Goal: Information Seeking & Learning: Learn about a topic

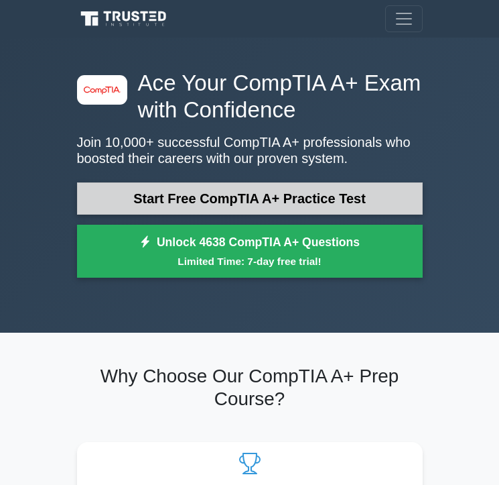
click at [119, 192] on link "Start Free CompTIA A+ Practice Test" at bounding box center [250, 198] width 346 height 32
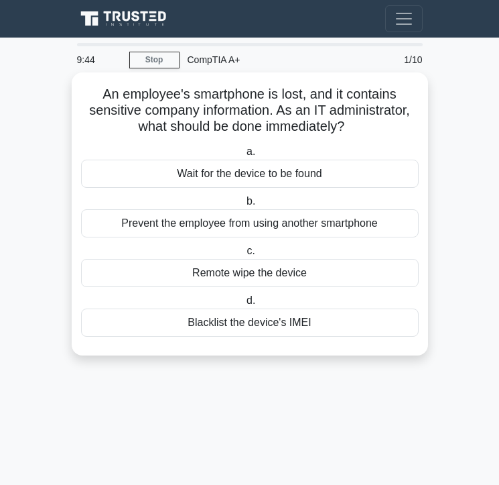
click at [162, 269] on div "Remote wipe the device" at bounding box center [250, 273] width 338 height 28
click at [244, 255] on input "c. Remote wipe the device" at bounding box center [244, 251] width 0 height 9
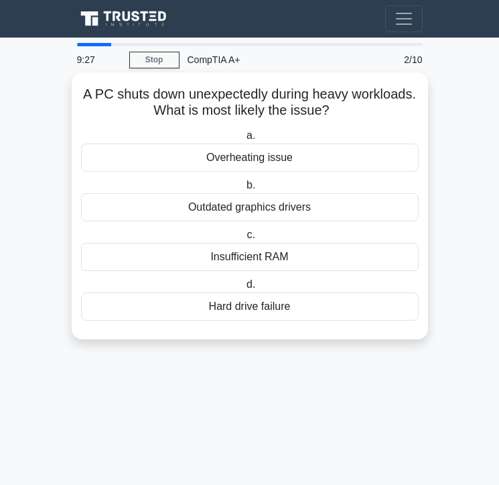
click at [192, 164] on div "Overheating issue" at bounding box center [250, 157] width 338 height 28
click at [244, 140] on input "a. Overheating issue" at bounding box center [244, 135] width 0 height 9
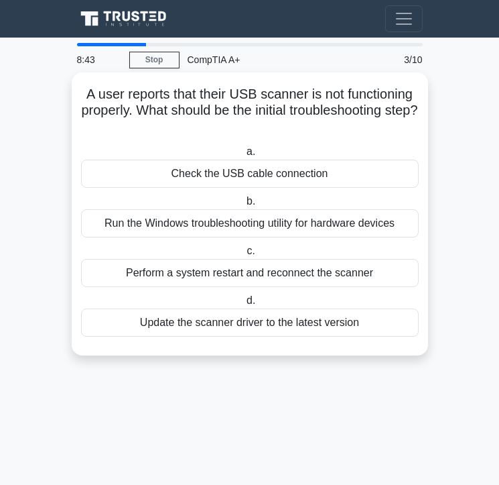
click at [178, 170] on div "Check the USB cable connection" at bounding box center [250, 174] width 338 height 28
click at [244, 156] on input "a. Check the USB cable connection" at bounding box center [244, 151] width 0 height 9
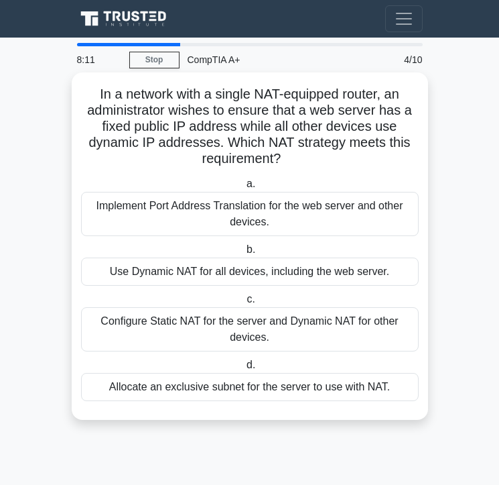
click at [196, 332] on div "Configure Static NAT for the server and Dynamic NAT for other devices." at bounding box center [250, 329] width 338 height 44
click at [244, 304] on input "c. Configure Static NAT for the server and Dynamic NAT for other devices." at bounding box center [244, 299] width 0 height 9
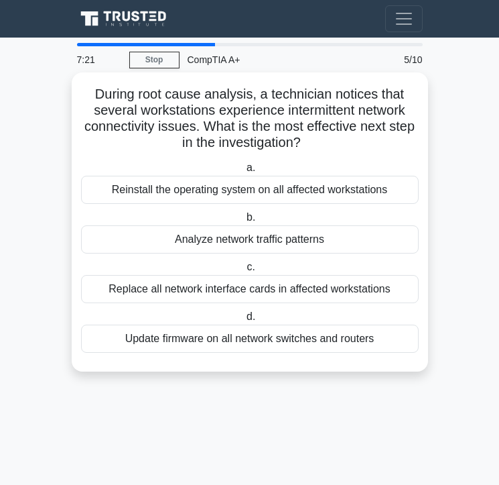
click at [179, 243] on div "Analyze network traffic patterns" at bounding box center [250, 239] width 338 height 28
click at [244, 222] on input "b. Analyze network traffic patterns" at bounding box center [244, 217] width 0 height 9
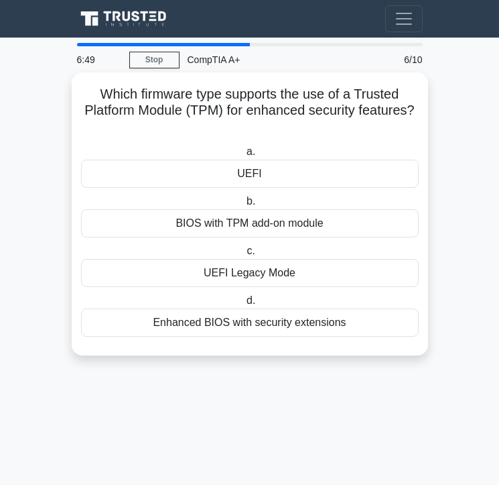
click at [220, 323] on div "Enhanced BIOS with security extensions" at bounding box center [250, 322] width 338 height 28
click at [244, 305] on input "d. Enhanced BIOS with security extensions" at bounding box center [244, 300] width 0 height 9
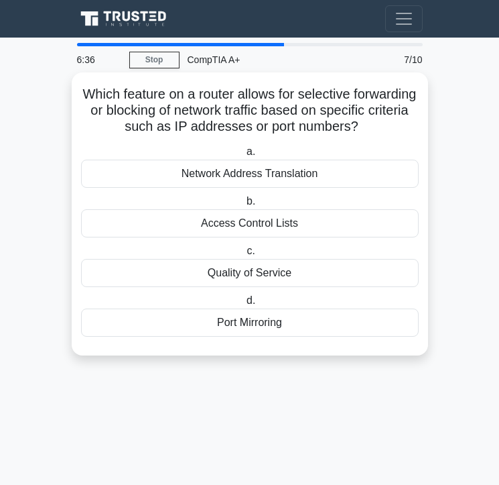
click at [184, 227] on div "Access Control Lists" at bounding box center [250, 223] width 338 height 28
click at [244, 206] on input "b. Access Control Lists" at bounding box center [244, 201] width 0 height 9
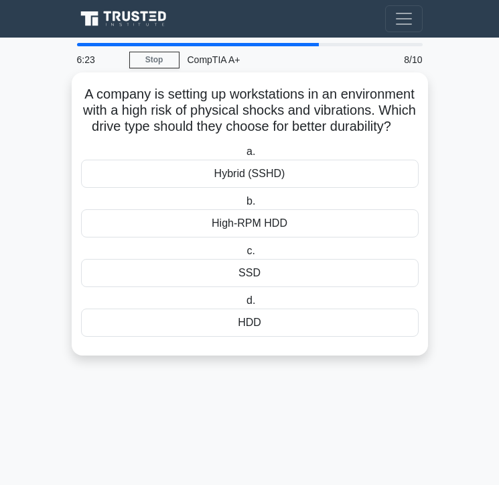
click at [207, 273] on div "SSD" at bounding box center [250, 273] width 338 height 28
click at [244, 255] on input "c. SSD" at bounding box center [244, 251] width 0 height 9
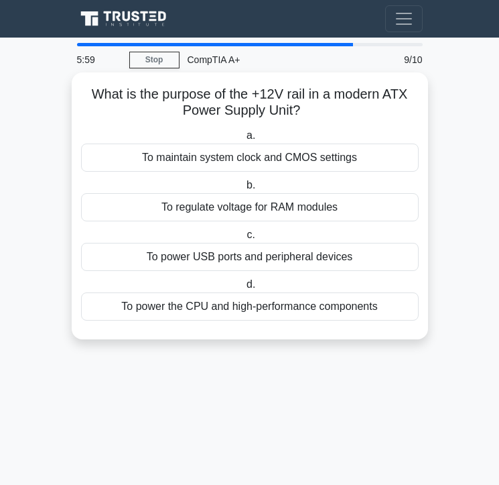
click at [206, 300] on div "To power the CPU and high-performance components" at bounding box center [250, 306] width 338 height 28
click at [244, 289] on input "d. To power the CPU and high-performance components" at bounding box center [244, 284] width 0 height 9
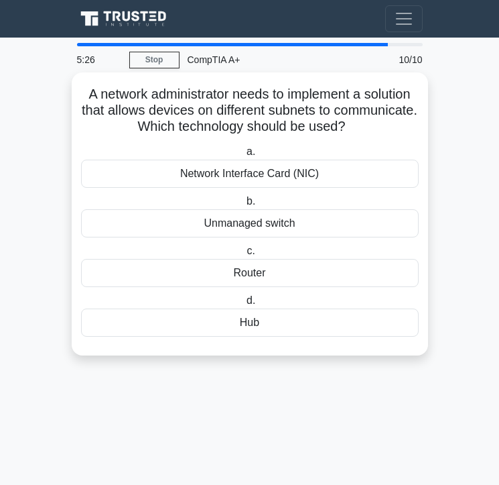
click at [233, 210] on div "Unmanaged switch" at bounding box center [250, 223] width 338 height 28
click at [244, 206] on input "b. Unmanaged switch" at bounding box center [244, 201] width 0 height 9
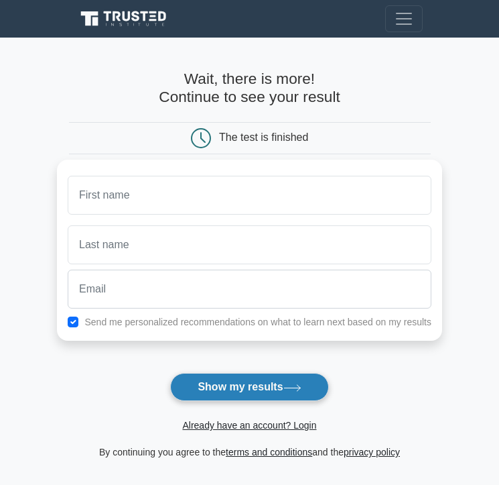
click at [228, 390] on button "Show my results" at bounding box center [249, 387] width 158 height 28
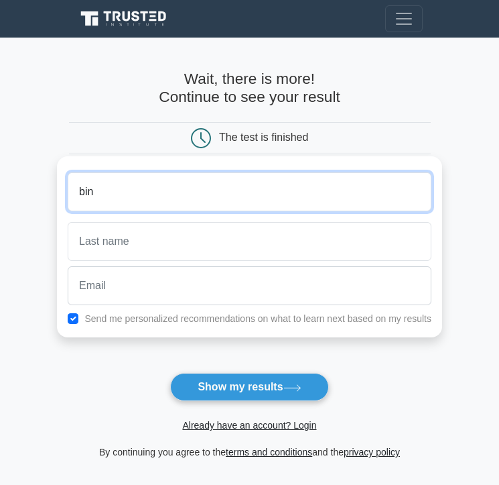
type input "[PERSON_NAME]"
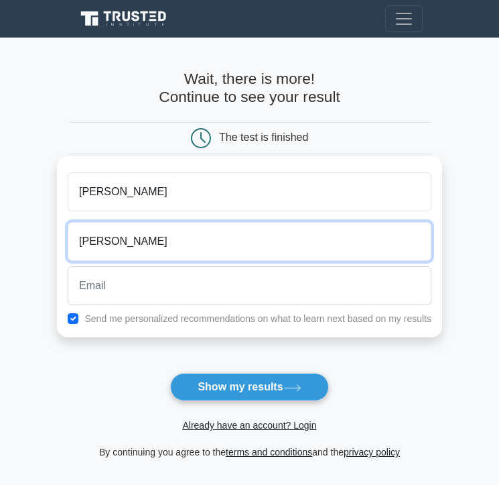
type input "[PERSON_NAME]"
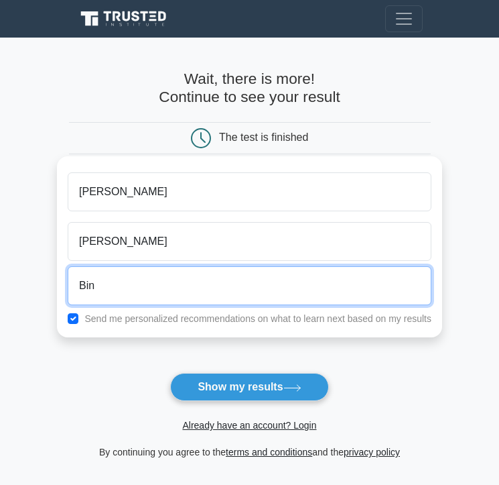
type input "binayashrestha128@gmail.com"
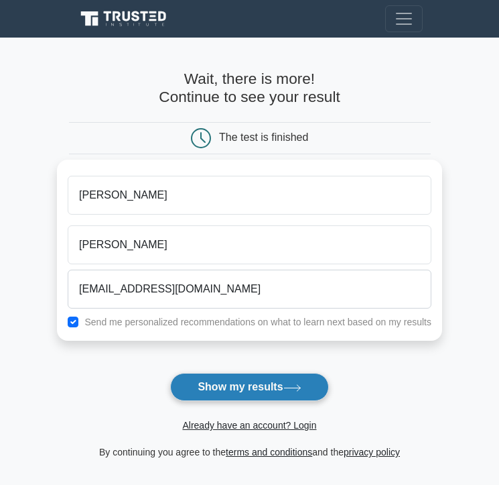
click at [225, 393] on button "Show my results" at bounding box center [249, 387] width 158 height 28
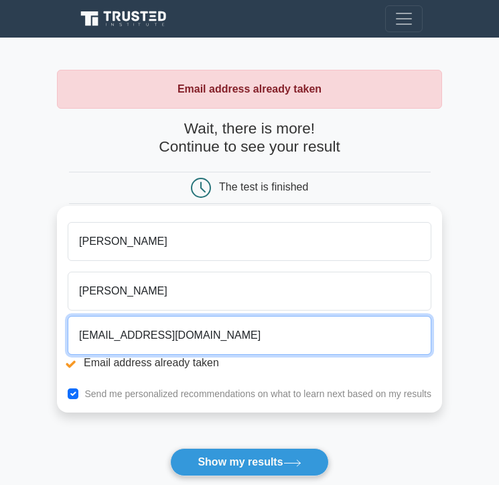
click at [160, 337] on input "binayashrestha128@gmail.com" at bounding box center [250, 335] width 364 height 39
click at [158, 338] on input "binayashrestha128@gmail.com" at bounding box center [250, 335] width 364 height 39
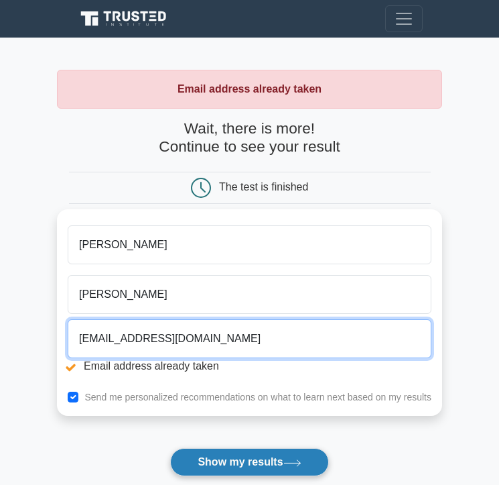
type input "binayashrestha1928@gmail.com"
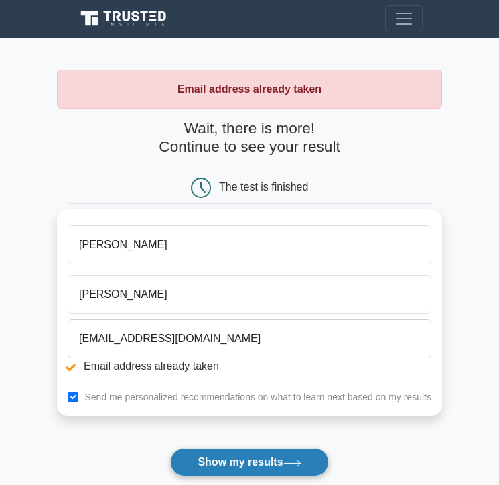
click at [212, 458] on button "Show my results" at bounding box center [249, 462] width 158 height 28
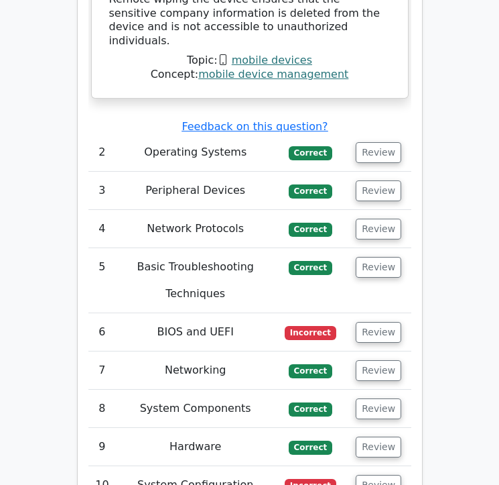
scroll to position [2096, 0]
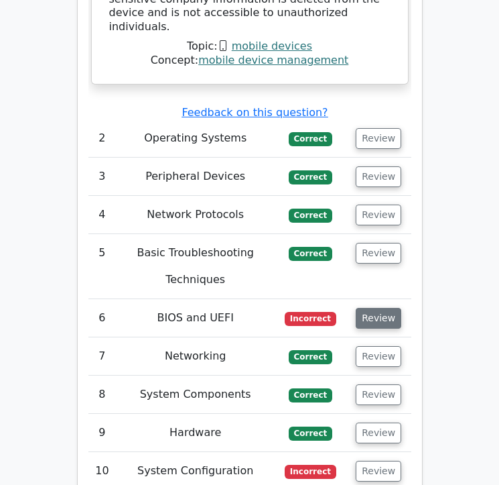
click at [377, 308] on button "Review" at bounding box center [379, 318] width 46 height 21
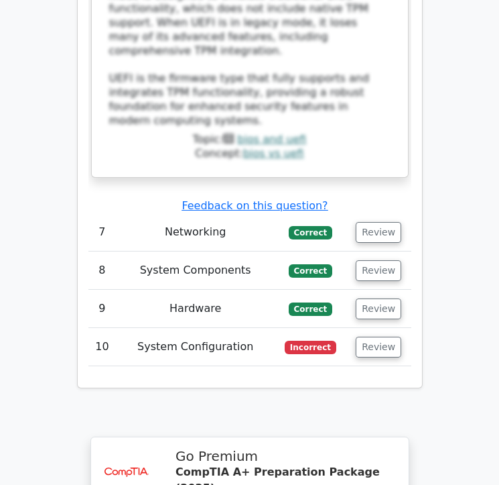
scroll to position [3116, 0]
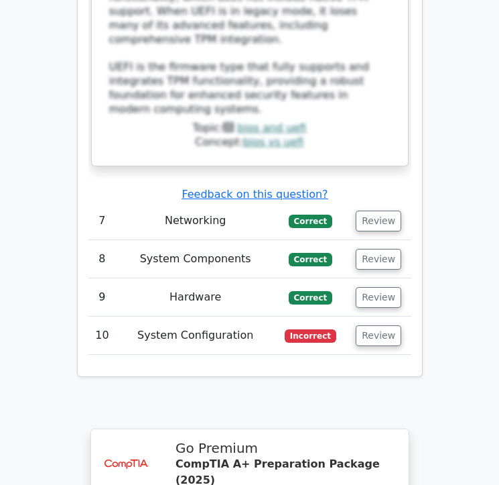
click at [380, 316] on td "Review" at bounding box center [378, 335] width 65 height 38
click at [385, 325] on button "Review" at bounding box center [379, 335] width 46 height 21
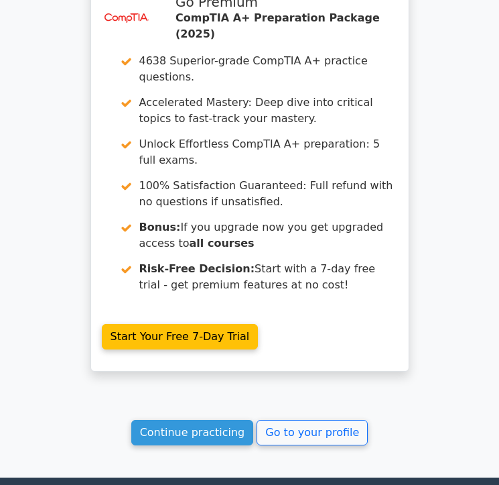
scroll to position [4449, 0]
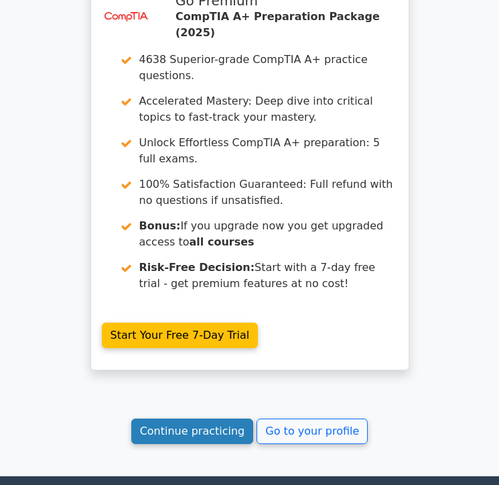
click at [231, 418] on link "Continue practicing" at bounding box center [192, 430] width 123 height 25
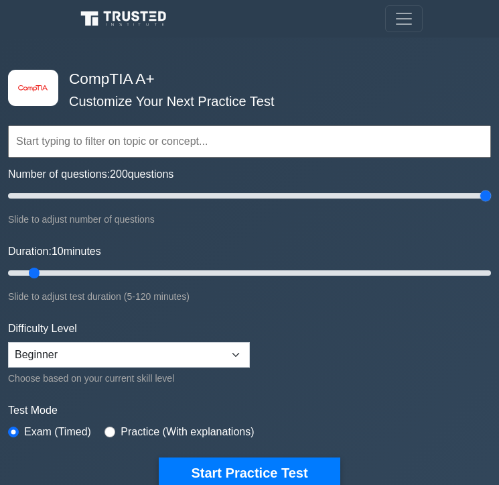
drag, startPoint x: 25, startPoint y: 197, endPoint x: 571, endPoint y: 182, distance: 545.8
type input "200"
click at [491, 188] on input "Number of questions: 200 questions" at bounding box center [249, 196] width 483 height 16
drag, startPoint x: 34, startPoint y: 268, endPoint x: 567, endPoint y: 239, distance: 534.3
type input "120"
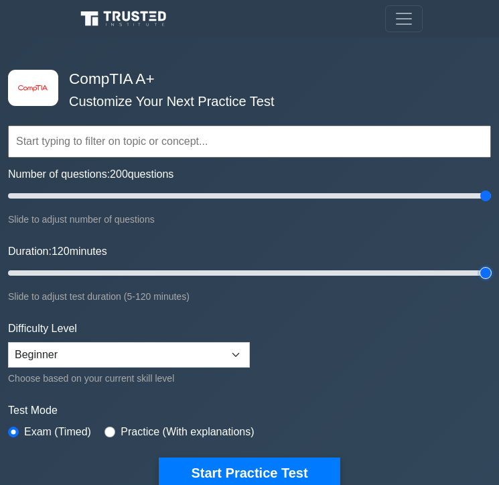
click at [491, 265] on input "Duration: 120 minutes" at bounding box center [249, 273] width 483 height 16
click at [131, 351] on select "Beginner Intermediate Expert" at bounding box center [129, 354] width 242 height 25
select select "expert"
click at [8, 342] on select "Beginner Intermediate Expert" at bounding box center [129, 354] width 242 height 25
click at [121, 192] on input "Number of questions: 50 questions" at bounding box center [249, 196] width 483 height 16
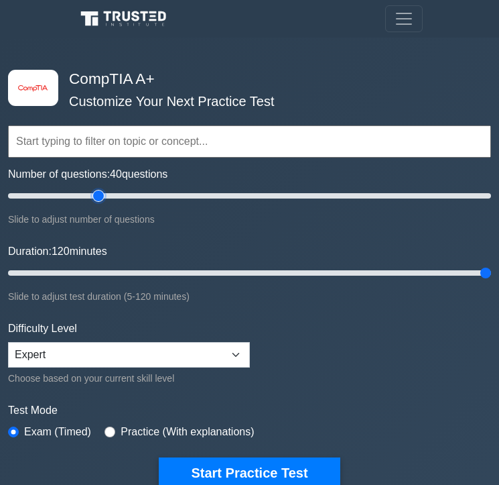
click at [103, 192] on input "Number of questions: 40 questions" at bounding box center [249, 196] width 483 height 16
click at [69, 195] on input "Number of questions: 40 questions" at bounding box center [249, 196] width 483 height 16
click at [54, 196] on input "Number of questions: 20 questions" at bounding box center [249, 196] width 483 height 16
type input "15"
click at [42, 198] on input "Number of questions: 20 questions" at bounding box center [249, 196] width 483 height 16
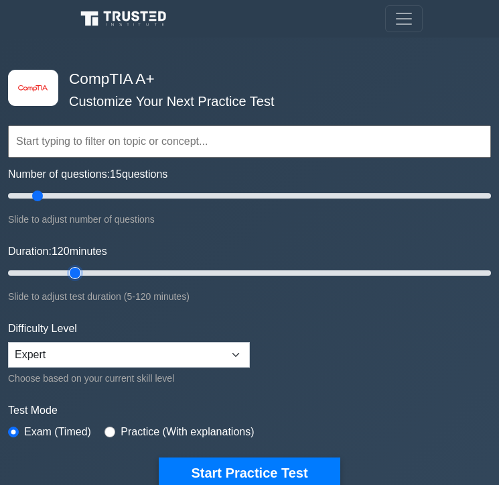
click at [64, 270] on input "Duration: 120 minutes" at bounding box center [249, 273] width 483 height 16
type input "15"
click at [60, 270] on input "Duration: 15 minutes" at bounding box center [249, 273] width 483 height 16
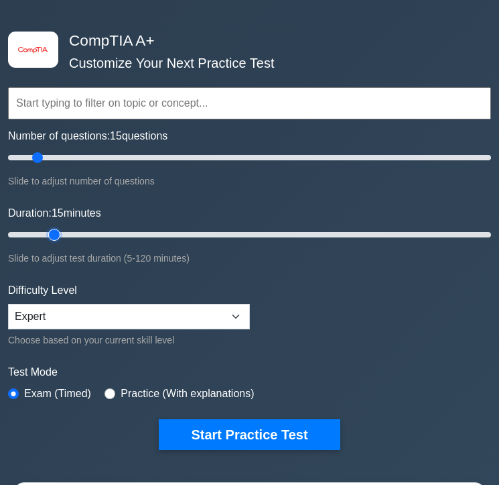
scroll to position [42, 0]
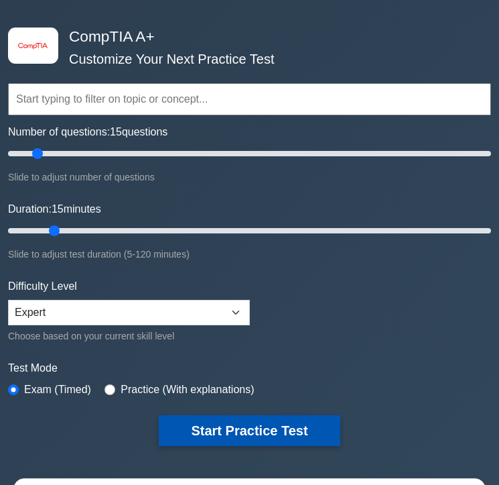
click at [209, 438] on button "Start Practice Test" at bounding box center [249, 430] width 181 height 31
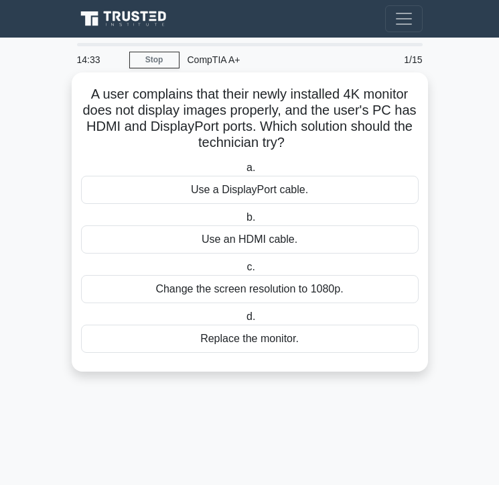
click at [248, 244] on div "Use an HDMI cable." at bounding box center [250, 239] width 338 height 28
click at [244, 222] on input "b. Use an HDMI cable." at bounding box center [244, 217] width 0 height 9
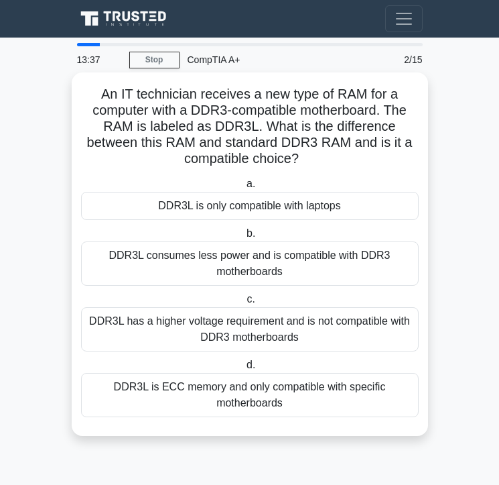
click at [196, 204] on div "DDR3L is only compatible with laptops" at bounding box center [250, 206] width 338 height 28
click at [244, 188] on input "a. DDR3L is only compatible with laptops" at bounding box center [244, 184] width 0 height 9
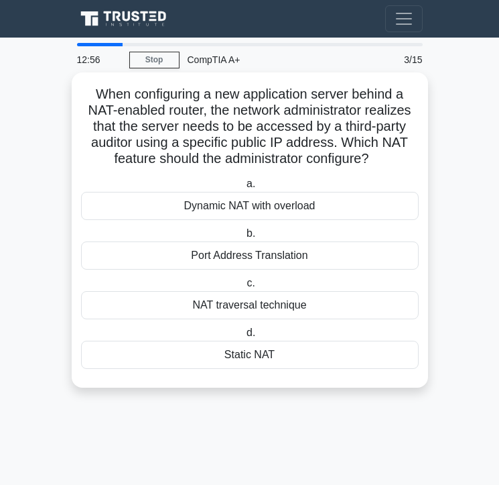
click at [200, 370] on div "a. Dynamic NAT with overload b. Port Address Translation c. d." at bounding box center [250, 272] width 354 height 198
click at [211, 361] on div "Static NAT" at bounding box center [250, 354] width 338 height 28
click at [244, 337] on input "d. Static NAT" at bounding box center [244, 332] width 0 height 9
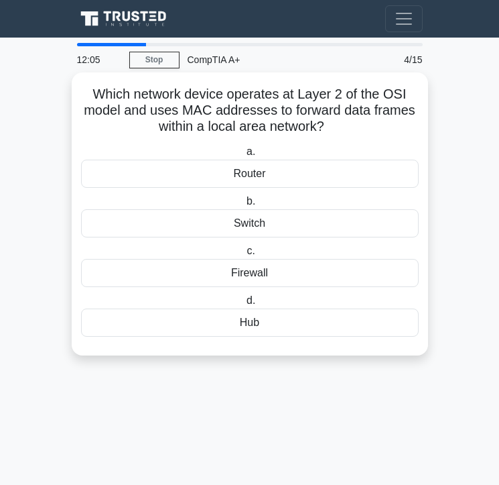
click at [251, 228] on div "Switch" at bounding box center [250, 223] width 338 height 28
click at [244, 206] on input "b. Switch" at bounding box center [244, 201] width 0 height 9
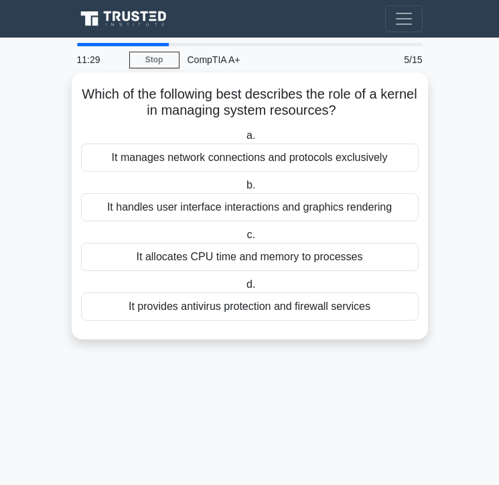
click at [274, 312] on div "It provides antivirus protection and firewall services" at bounding box center [250, 306] width 338 height 28
click at [244, 289] on input "d. It provides antivirus protection and firewall services" at bounding box center [244, 284] width 0 height 9
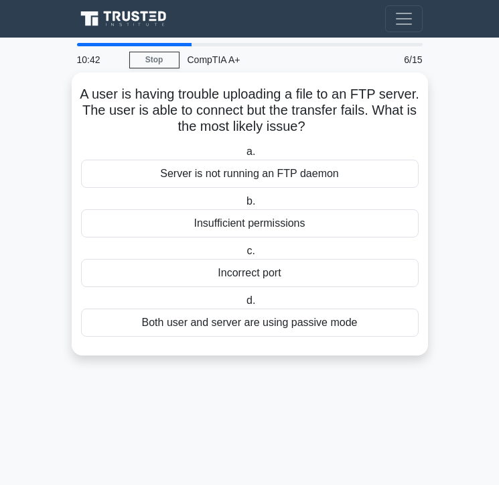
click at [216, 221] on div "Insufficient permissions" at bounding box center [250, 223] width 338 height 28
click at [244, 206] on input "b. Insufficient permissions" at bounding box center [244, 201] width 0 height 9
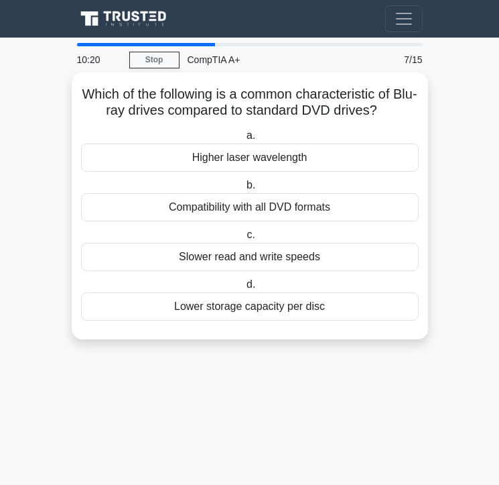
click at [254, 159] on div "Higher laser wavelength" at bounding box center [250, 157] width 338 height 28
click at [244, 140] on input "a. Higher laser wavelength" at bounding box center [244, 135] width 0 height 9
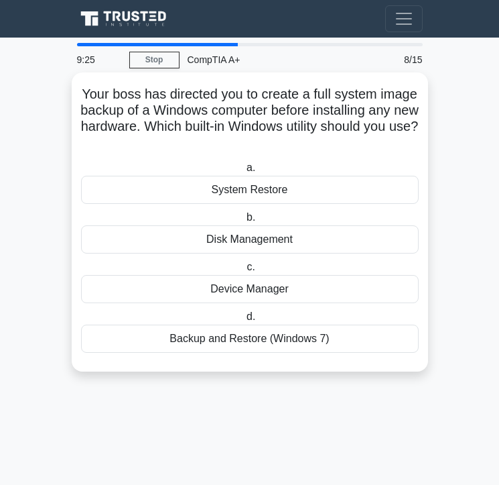
click at [238, 342] on div "Backup and Restore (Windows 7)" at bounding box center [250, 338] width 338 height 28
click at [244, 321] on input "d. Backup and Restore (Windows 7)" at bounding box center [244, 316] width 0 height 9
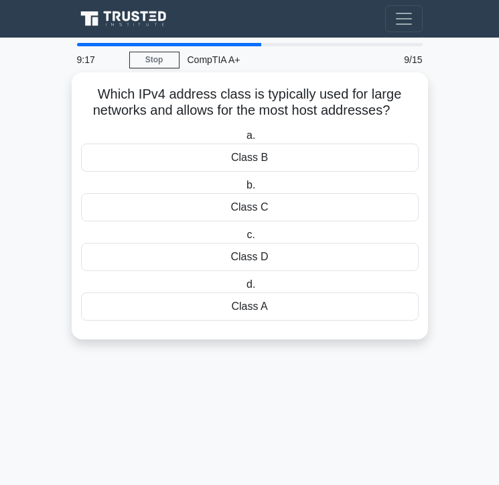
click at [227, 312] on div "Class A" at bounding box center [250, 306] width 338 height 28
click at [244, 289] on input "d. Class A" at bounding box center [244, 284] width 0 height 9
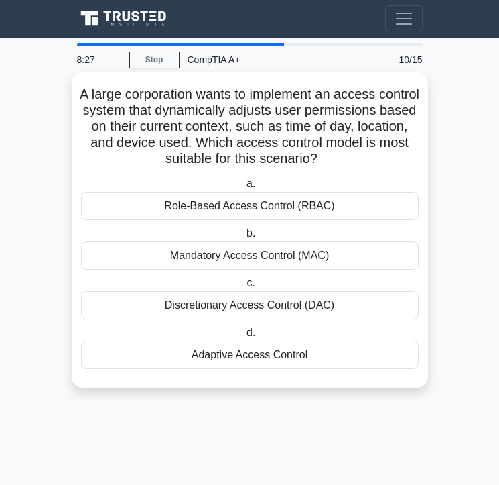
click at [221, 261] on div "Mandatory Access Control (MAC)" at bounding box center [250, 255] width 338 height 28
click at [244, 238] on input "b. Mandatory Access Control (MAC)" at bounding box center [244, 233] width 0 height 9
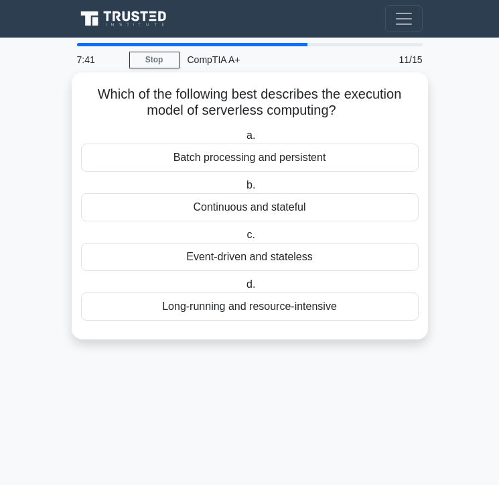
click at [236, 151] on div "Batch processing and persistent" at bounding box center [250, 157] width 338 height 28
click at [244, 140] on input "a. Batch processing and persistent" at bounding box center [244, 135] width 0 height 9
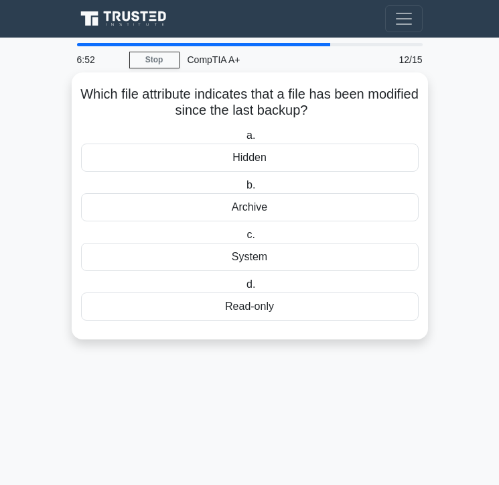
click at [251, 253] on div "System" at bounding box center [250, 257] width 338 height 28
click at [244, 239] on input "c. System" at bounding box center [244, 235] width 0 height 9
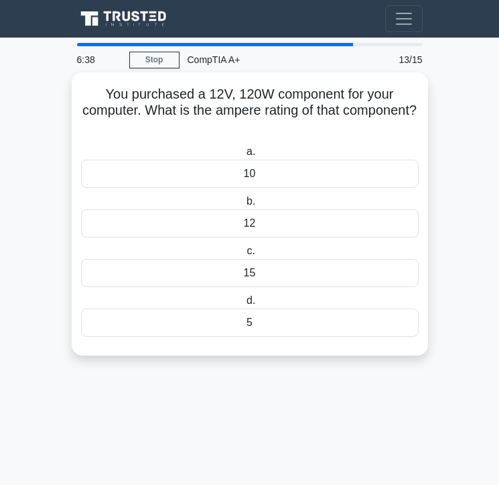
click at [251, 174] on div "10" at bounding box center [250, 174] width 338 height 28
click at [244, 156] on input "a. 10" at bounding box center [244, 151] width 0 height 9
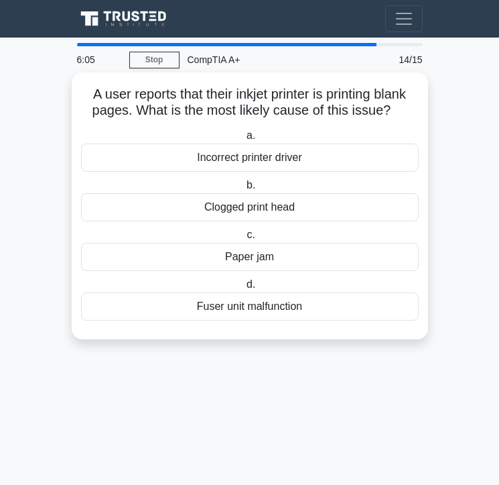
click at [269, 306] on div "Fuser unit malfunction" at bounding box center [250, 306] width 338 height 28
click at [244, 289] on input "d. Fuser unit malfunction" at bounding box center [244, 284] width 0 height 9
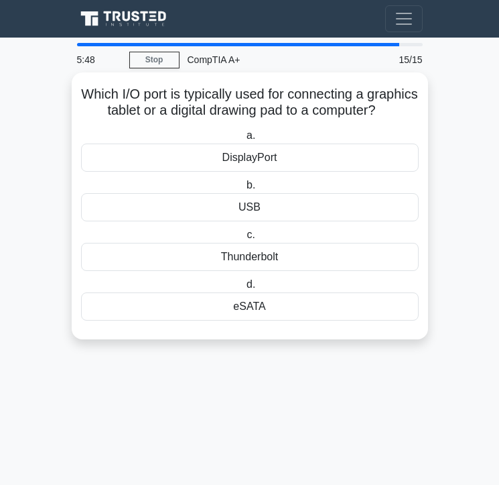
click at [251, 202] on div "USB" at bounding box center [250, 207] width 338 height 28
click at [244, 190] on input "b. USB" at bounding box center [244, 185] width 0 height 9
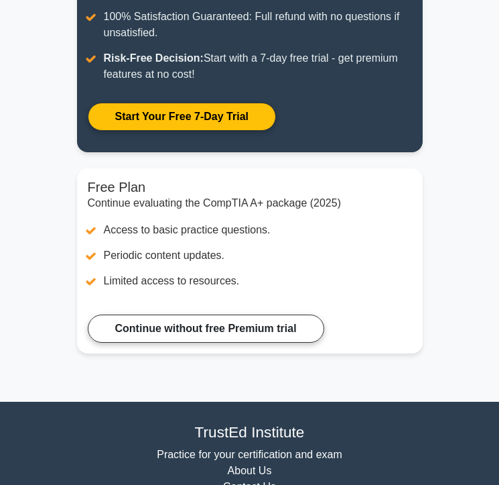
scroll to position [322, 0]
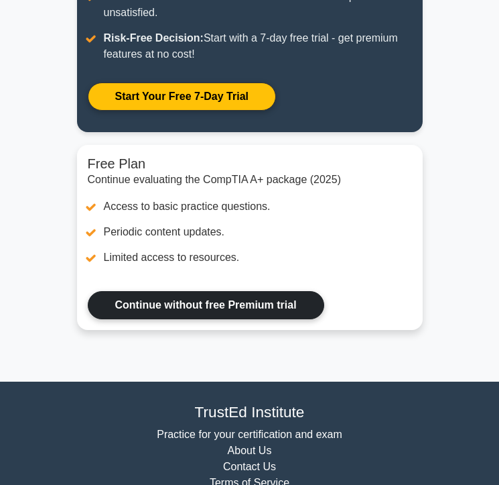
click at [247, 302] on link "Continue without free Premium trial" at bounding box center [206, 305] width 237 height 28
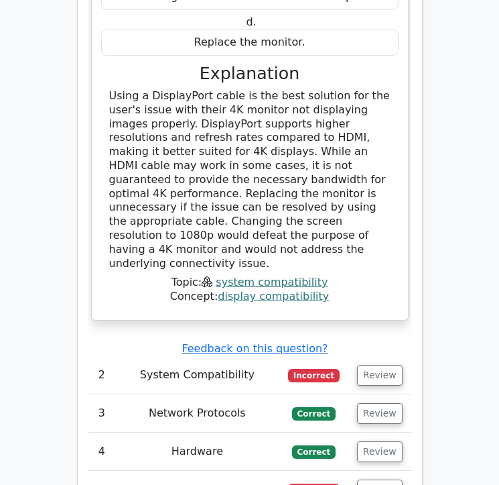
scroll to position [1993, 0]
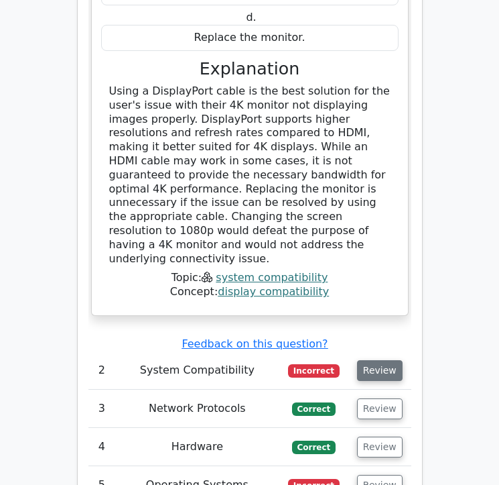
click at [370, 360] on button "Review" at bounding box center [380, 370] width 46 height 21
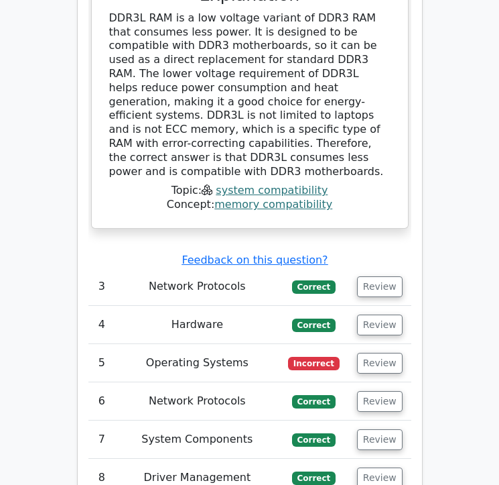
scroll to position [2741, 0]
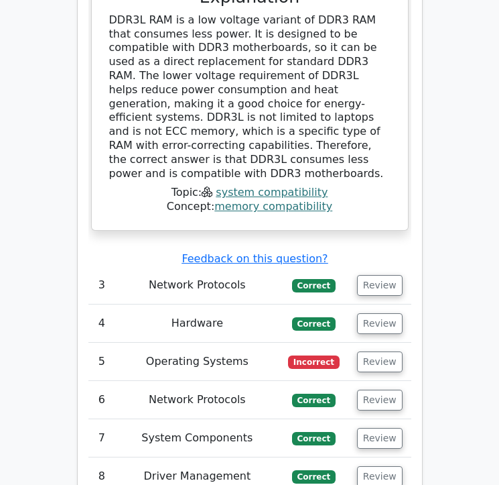
click at [383, 252] on div "Submit feedback Feedback on this question?" at bounding box center [255, 259] width 323 height 14
click at [383, 275] on button "Review" at bounding box center [380, 285] width 46 height 21
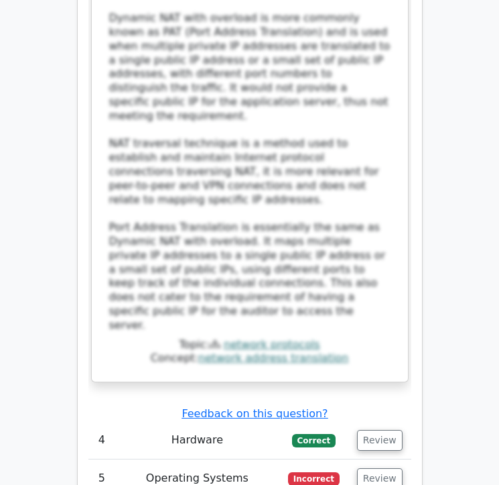
scroll to position [3542, 0]
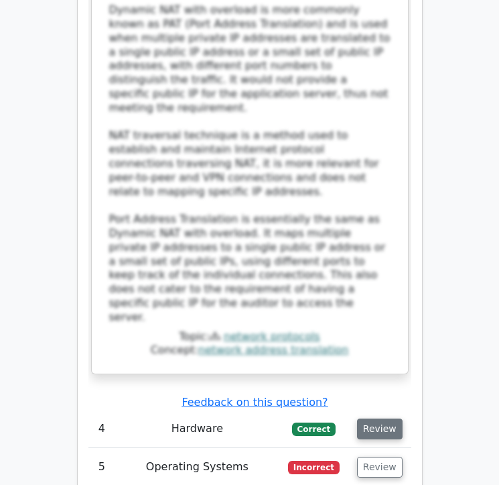
click at [381, 418] on button "Review" at bounding box center [380, 428] width 46 height 21
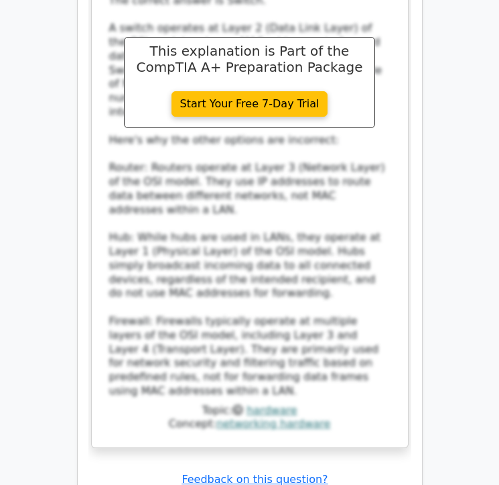
scroll to position [4311, 0]
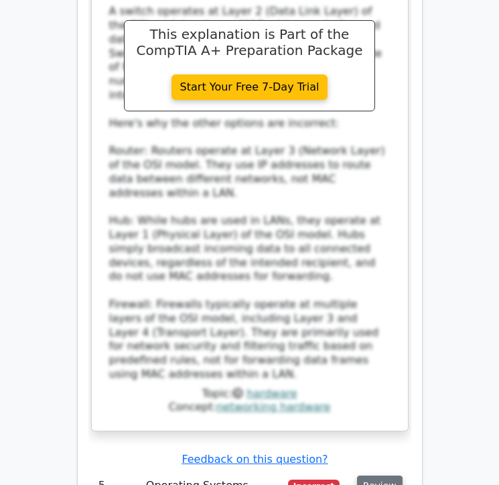
click at [381, 475] on button "Review" at bounding box center [380, 485] width 46 height 21
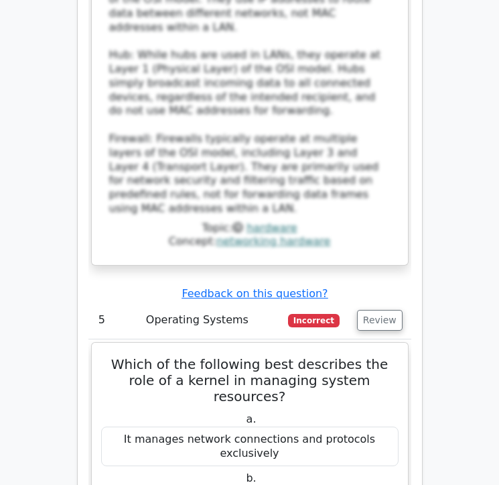
scroll to position [4301, 0]
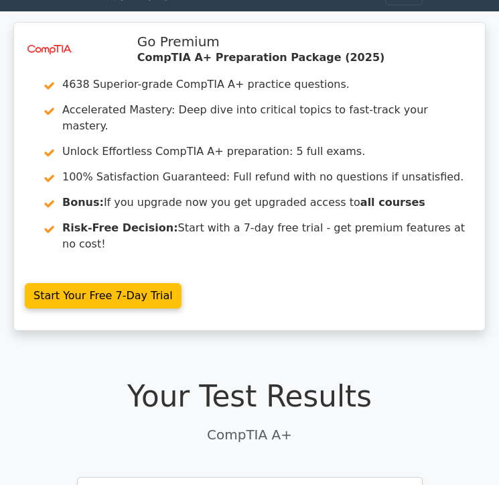
scroll to position [122, 0]
